Goal: Find specific page/section: Find specific page/section

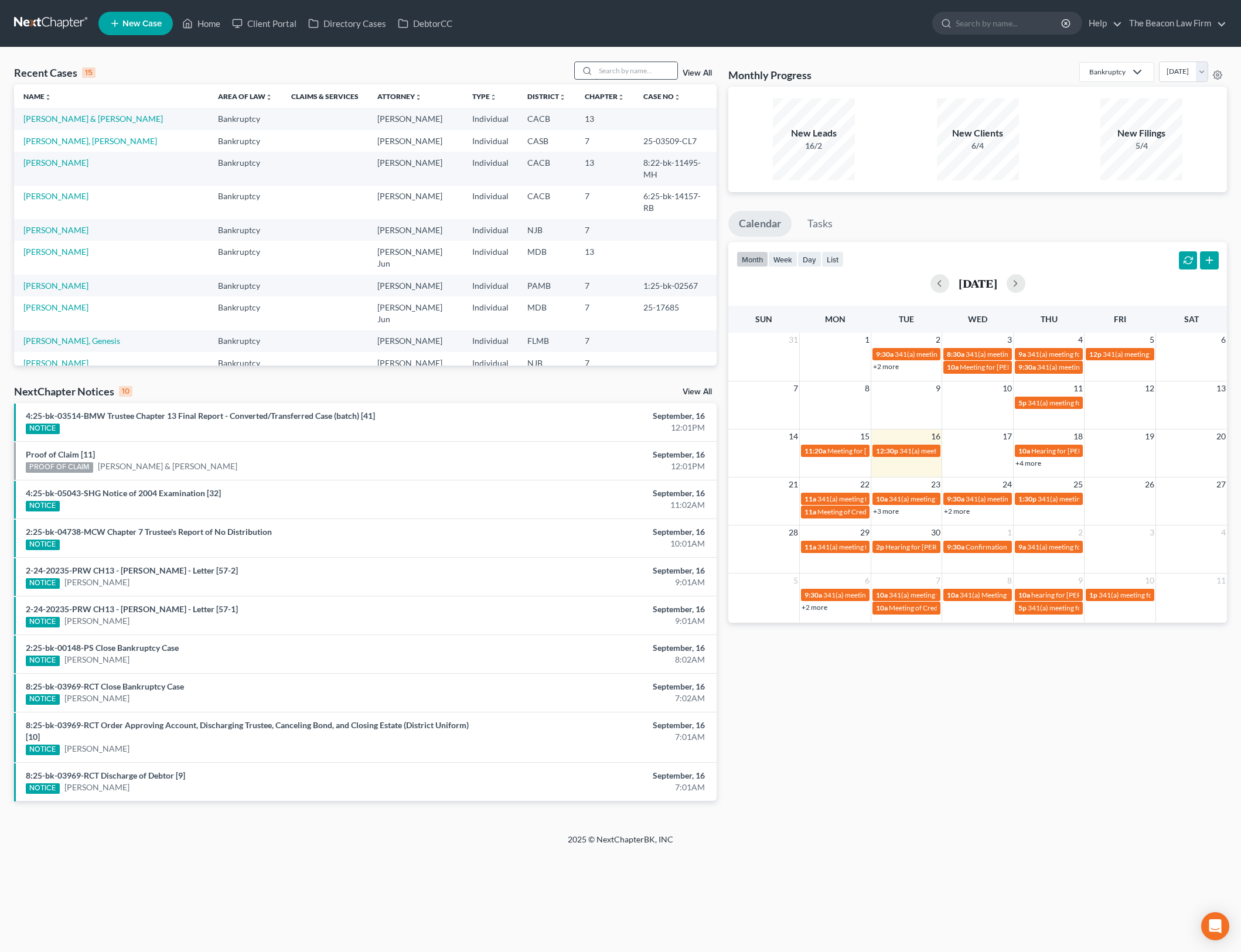
click at [633, 70] on input "search" at bounding box center [636, 70] width 82 height 17
type input "[PERSON_NAME]"
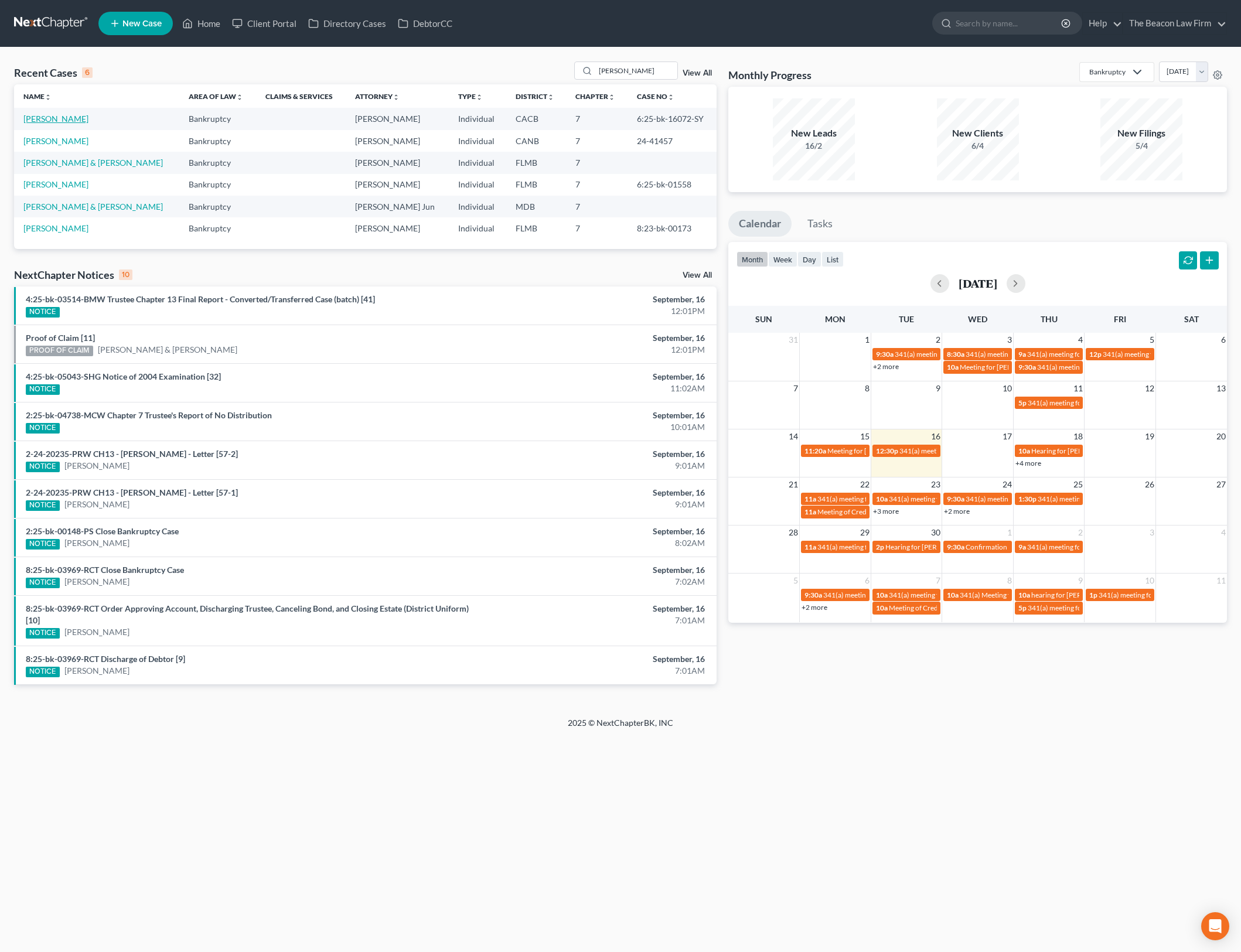
click at [41, 117] on link "[PERSON_NAME]" at bounding box center [56, 118] width 65 height 10
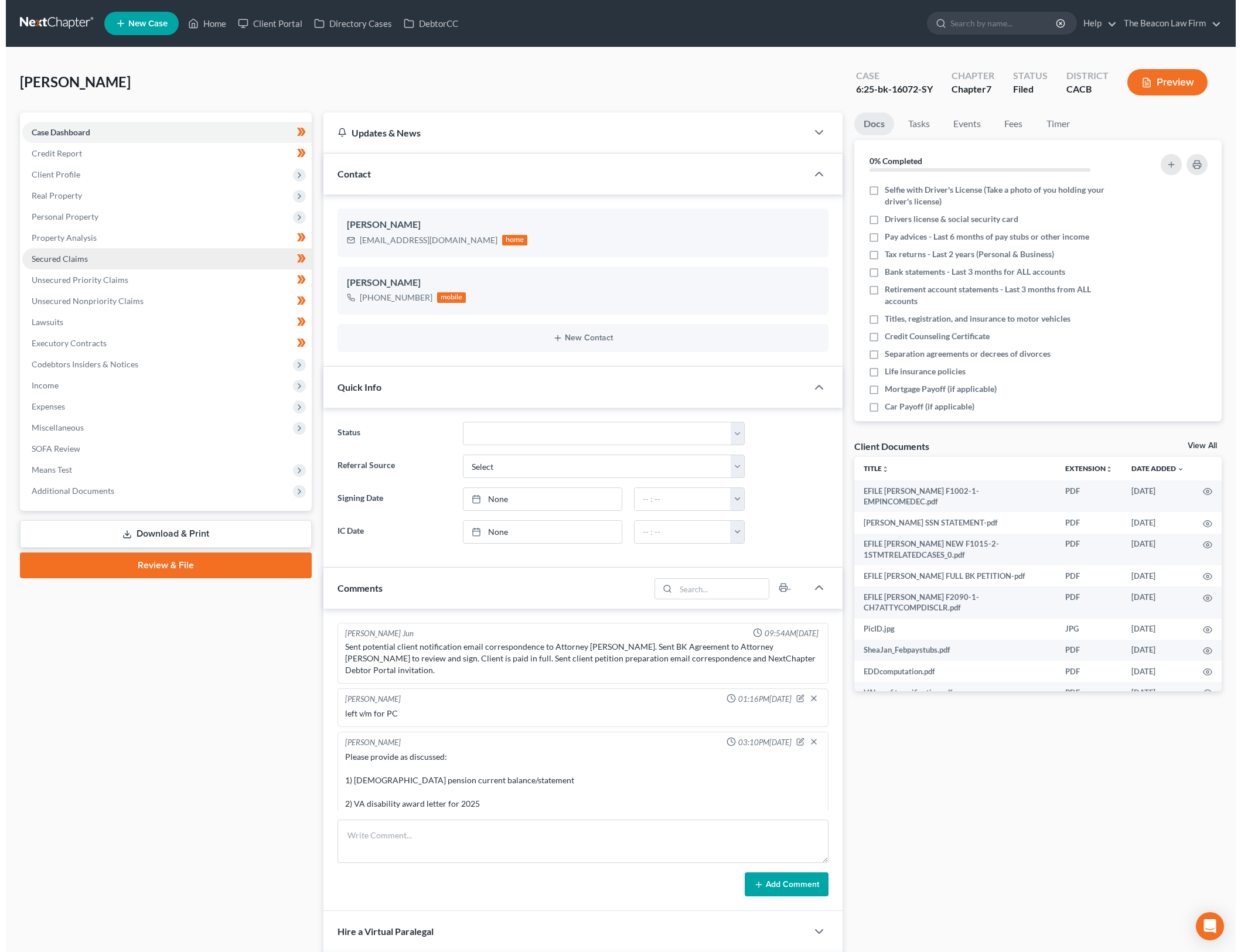
scroll to position [641, 0]
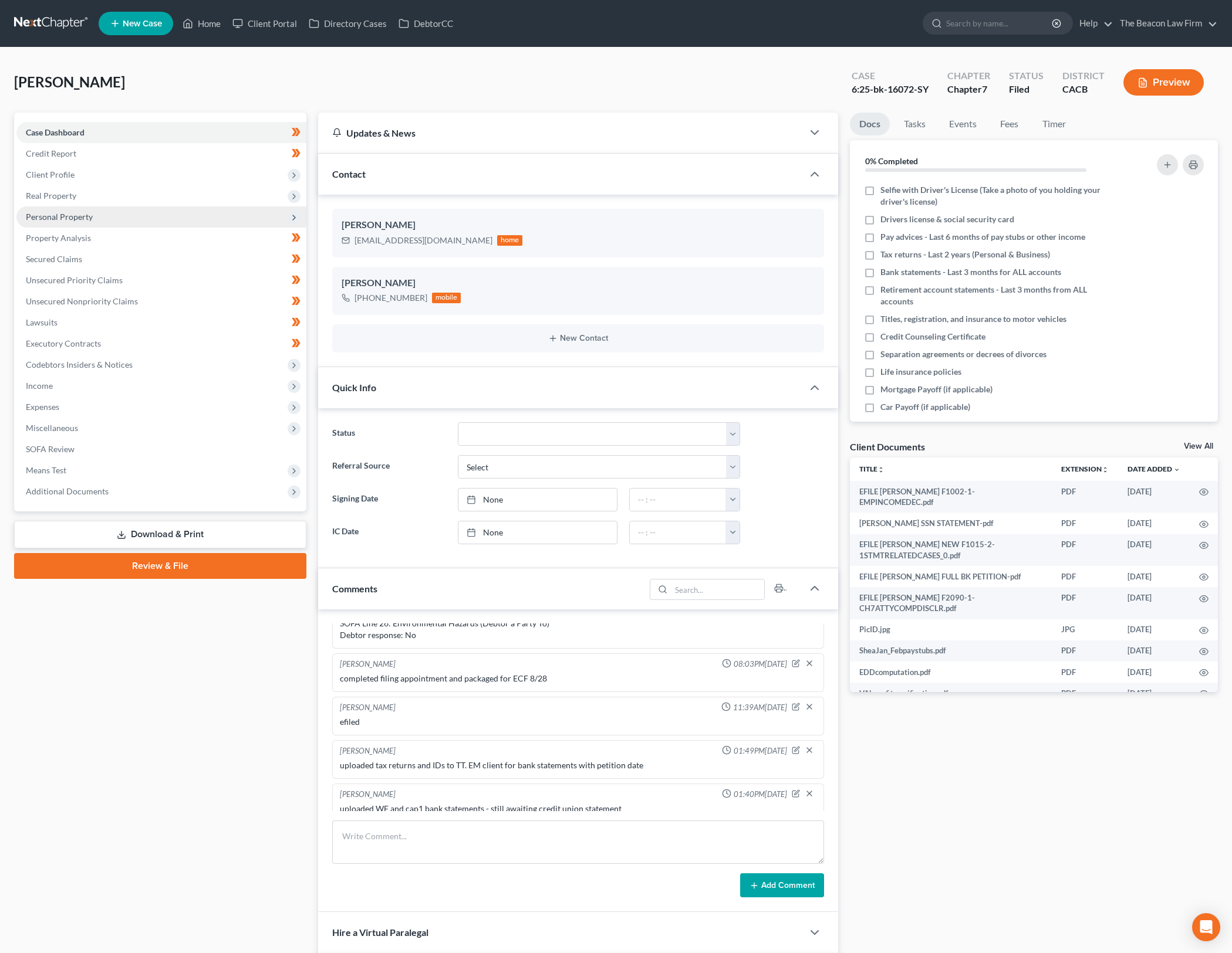
click at [163, 222] on span "Personal Property" at bounding box center [161, 217] width 290 height 21
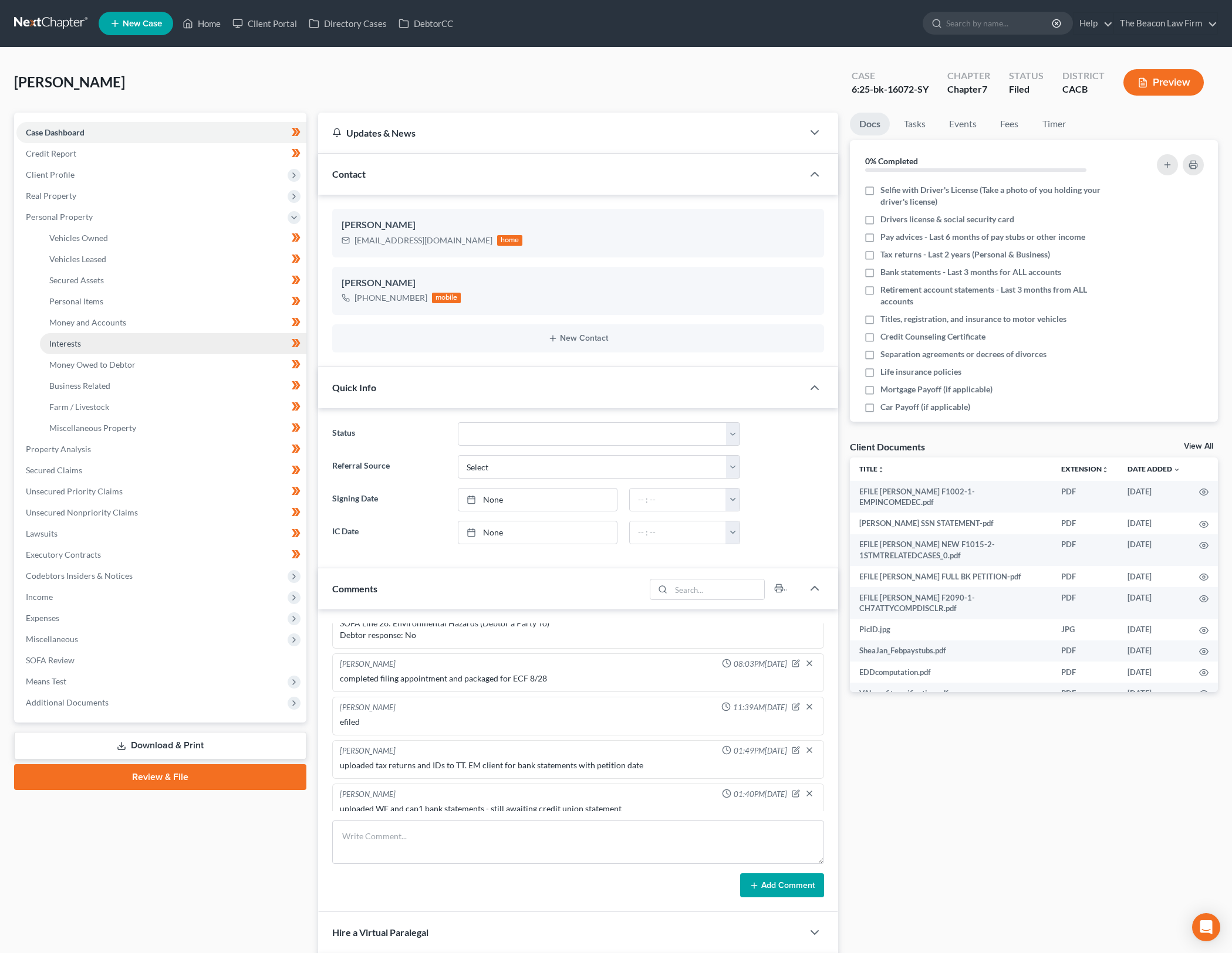
click at [152, 342] on link "Interests" at bounding box center [173, 344] width 267 height 21
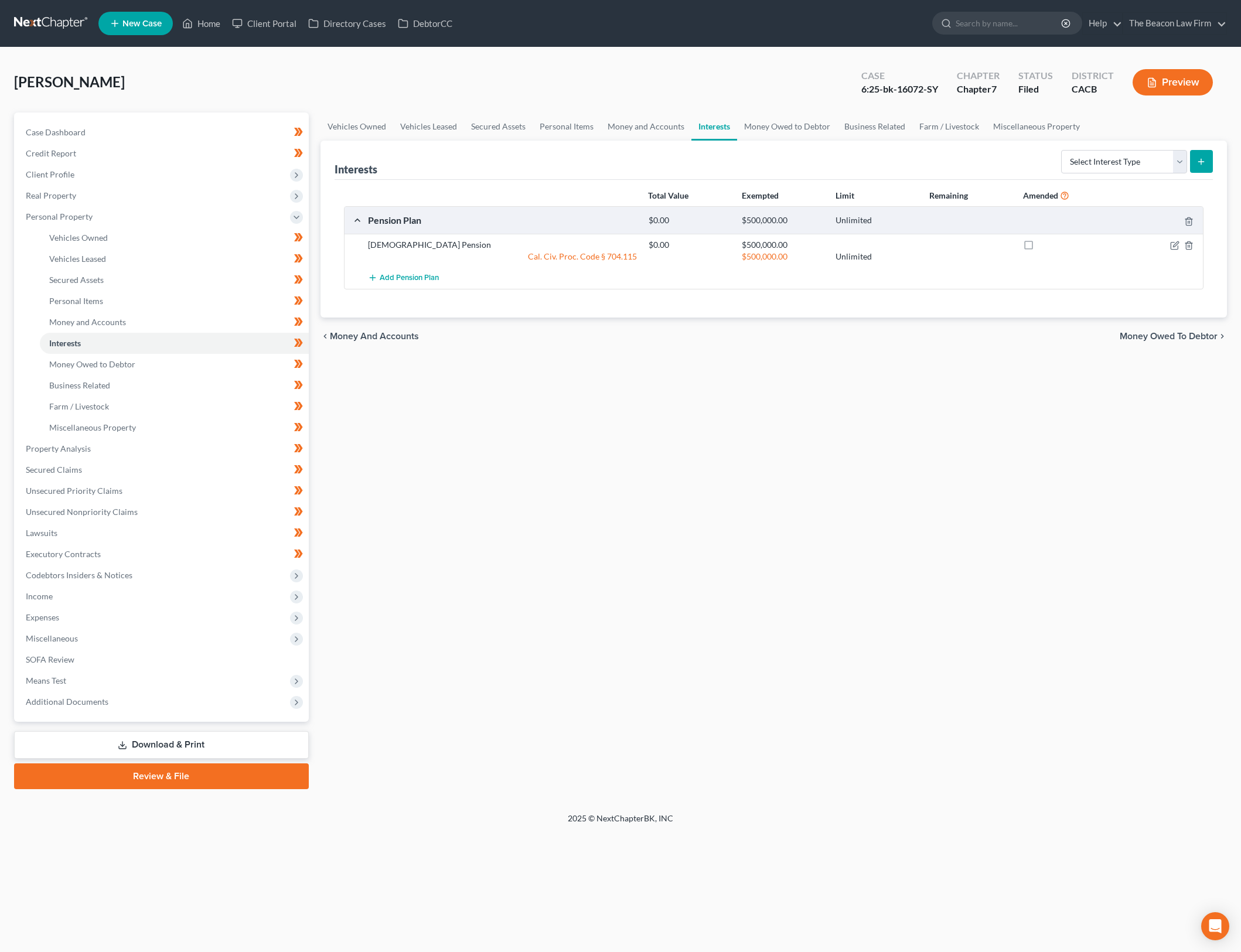
click at [761, 478] on div "Vehicles Owned Vehicles Leased Secured Assets Personal Items Money and Accounts…" at bounding box center [774, 451] width 919 height 677
click at [913, 482] on div "Vehicles Owned Vehicles Leased Secured Assets Personal Items Money and Accounts…" at bounding box center [774, 451] width 919 height 677
click at [1174, 246] on icon "button" at bounding box center [1175, 244] width 5 height 5
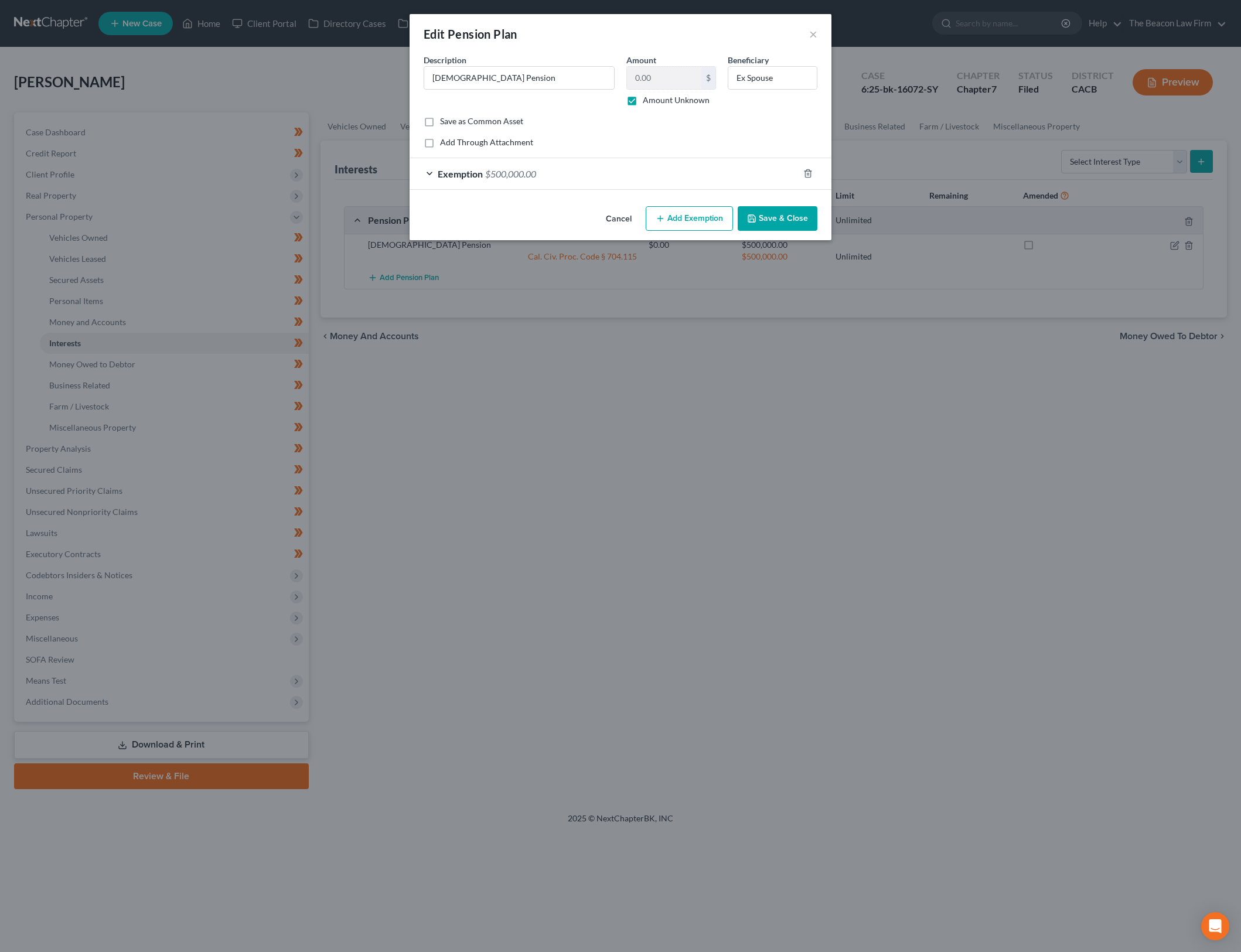
click at [609, 216] on button "Cancel" at bounding box center [619, 219] width 44 height 23
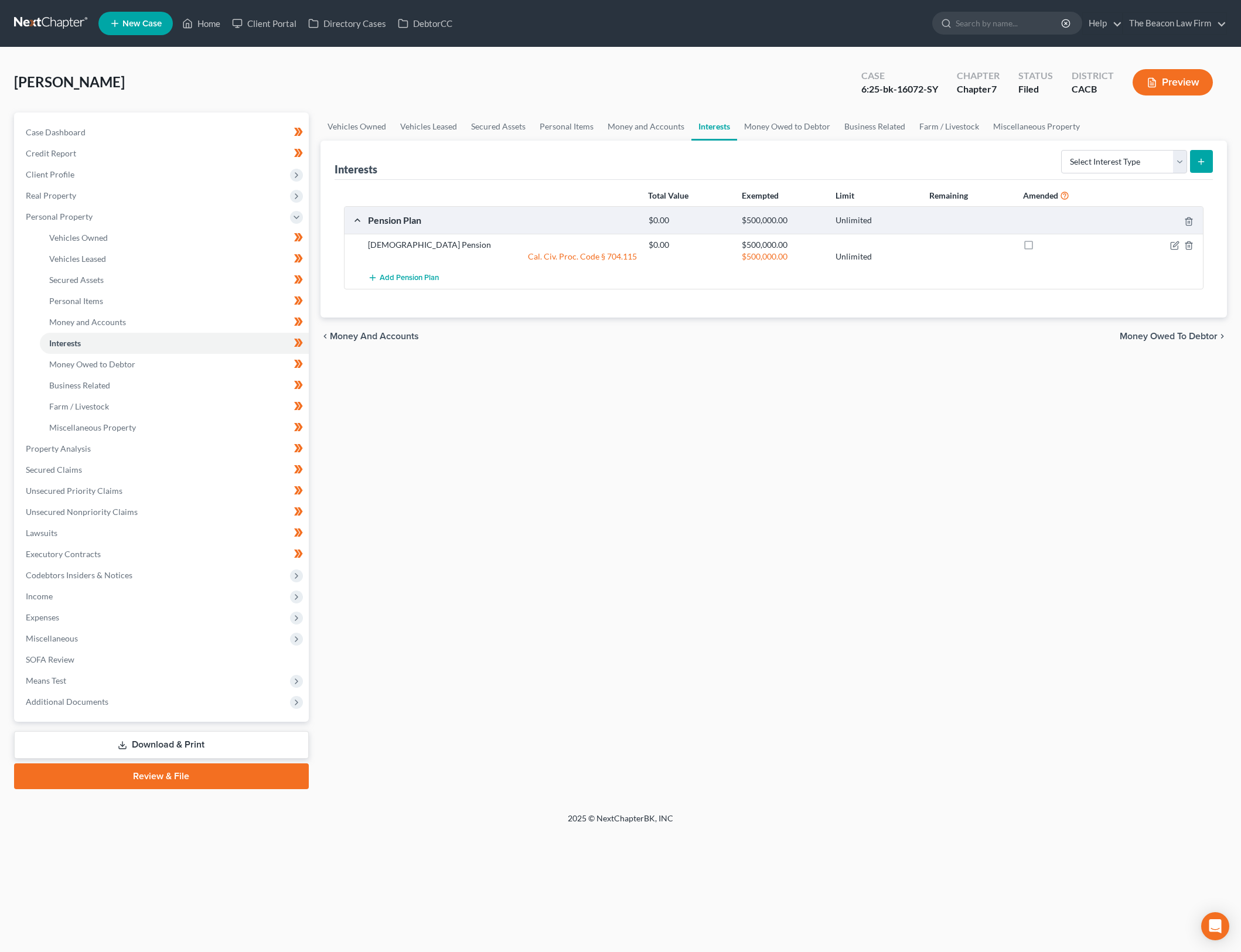
click at [606, 441] on div "Vehicles Owned Vehicles Leased Secured Assets Personal Items Money and Accounts…" at bounding box center [774, 451] width 919 height 677
click at [181, 450] on link "Property Analysis" at bounding box center [162, 448] width 293 height 21
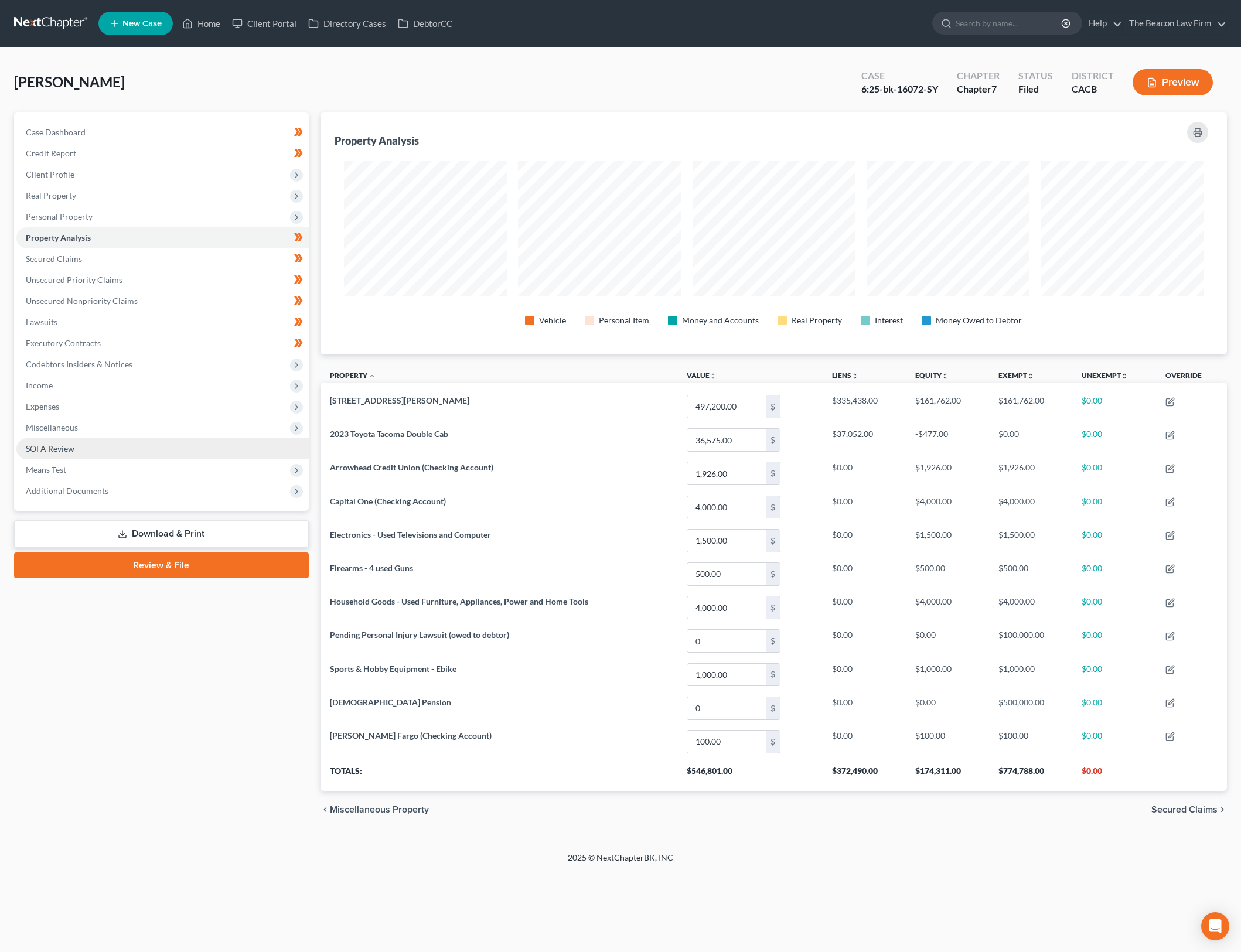
scroll to position [242, 906]
